Goal: Find specific page/section: Find specific page/section

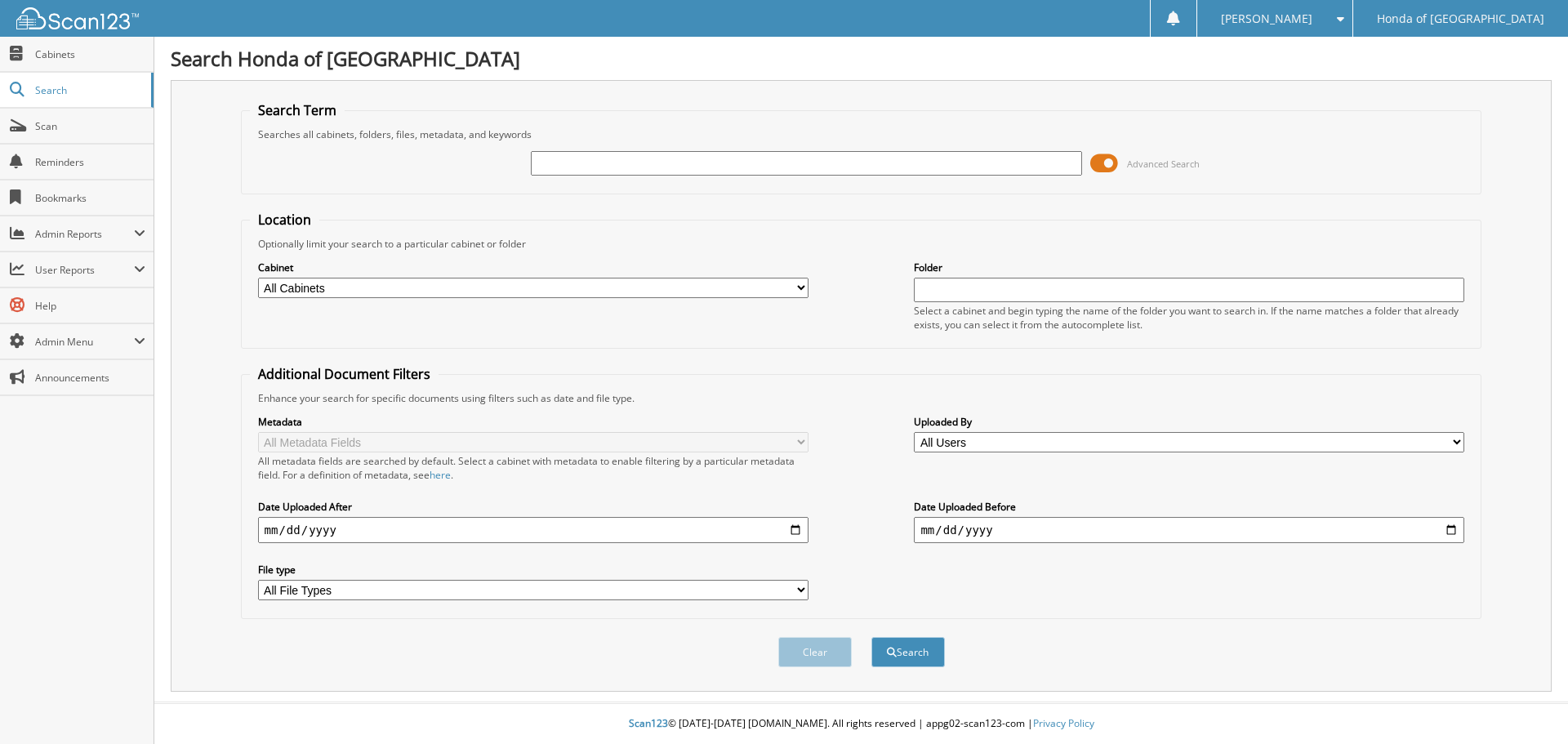
click at [597, 161] on input "text" at bounding box center [806, 164] width 551 height 25
type input "[PERSON_NAME]"
click at [872, 637] on button "Search" at bounding box center [908, 652] width 74 height 30
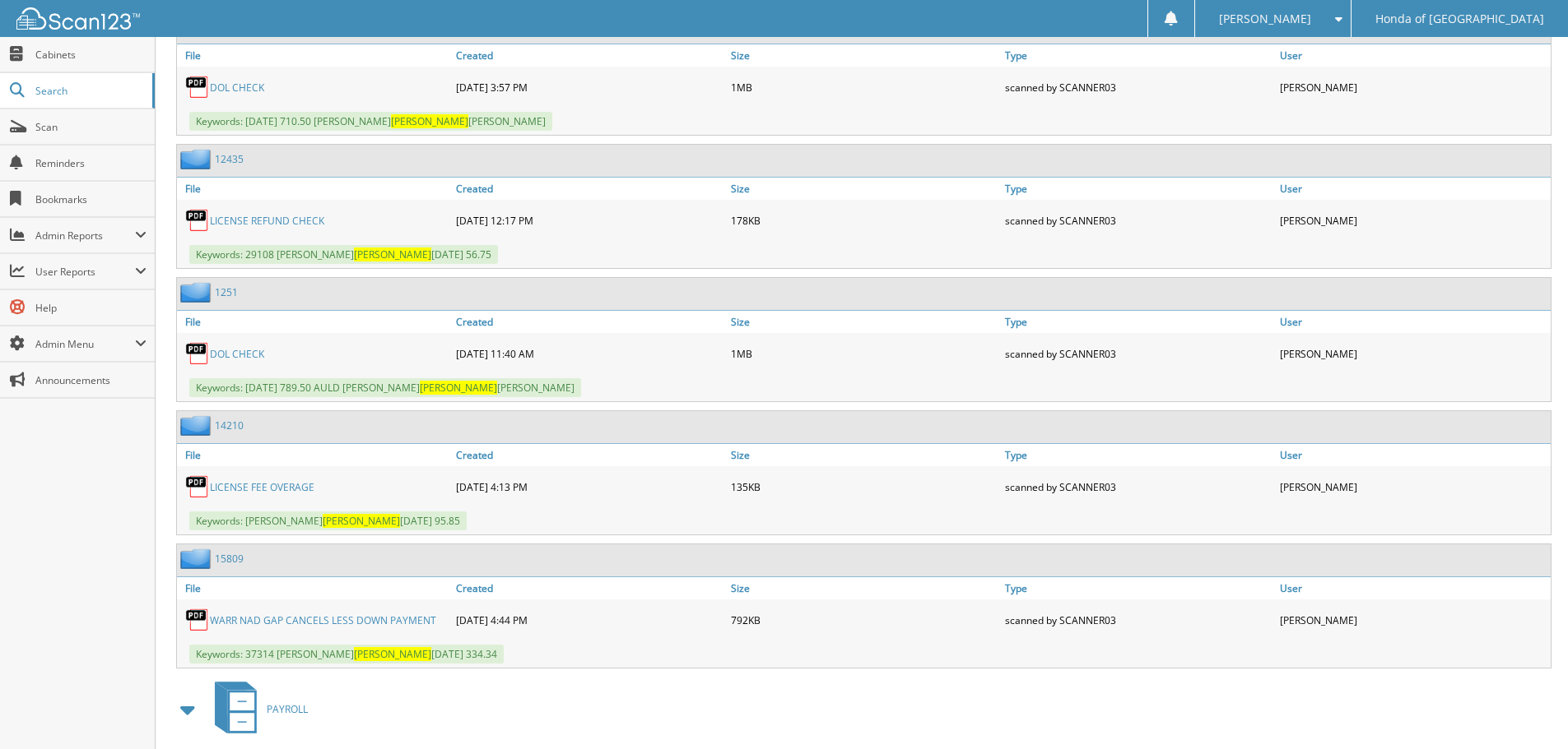
scroll to position [11542, 0]
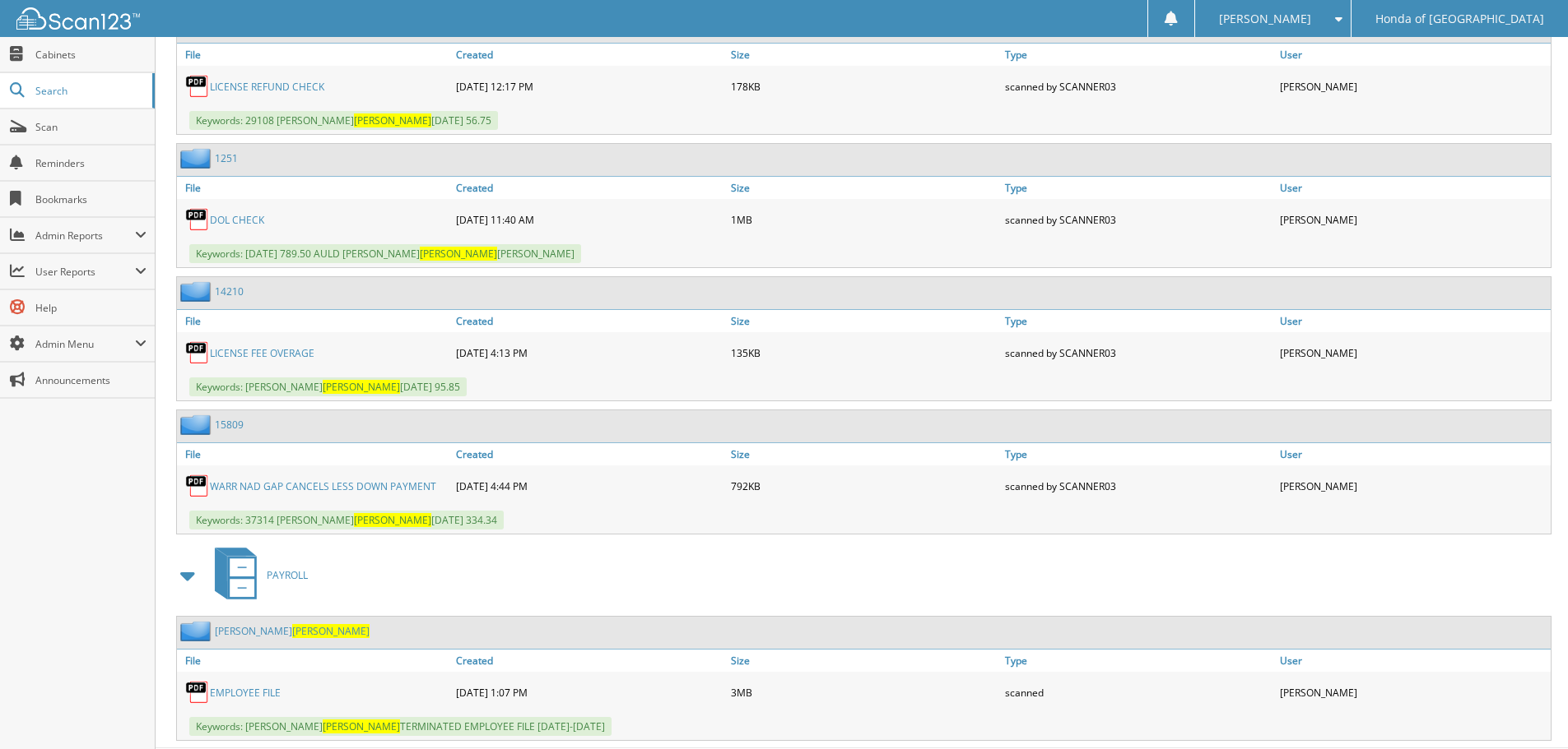
click at [292, 624] on span "[PERSON_NAME]" at bounding box center [331, 632] width 77 height 14
